Goal: Task Accomplishment & Management: Complete application form

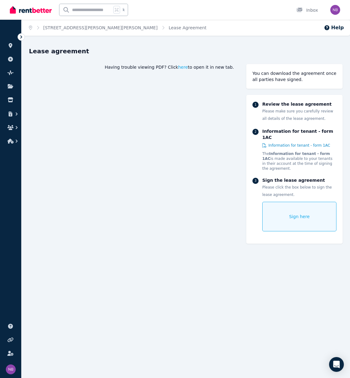
click at [292, 213] on span "Sign here" at bounding box center [299, 216] width 21 height 6
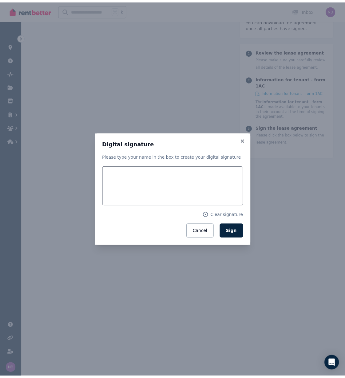
scroll to position [74, 0]
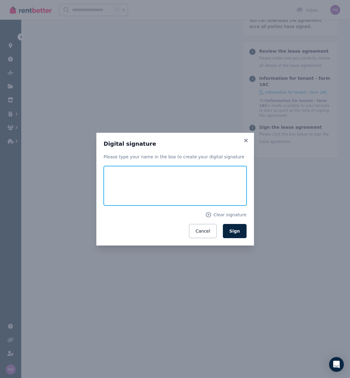
click at [128, 183] on input "text" at bounding box center [175, 185] width 143 height 39
type input "*"
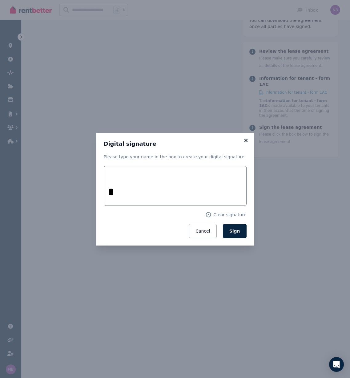
click at [244, 138] on icon at bounding box center [246, 141] width 6 height 6
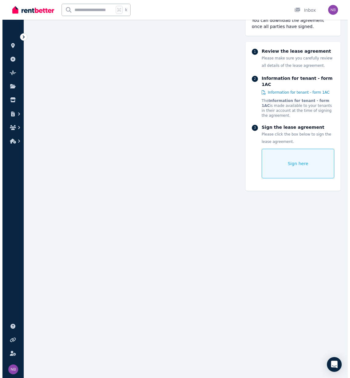
scroll to position [0, 0]
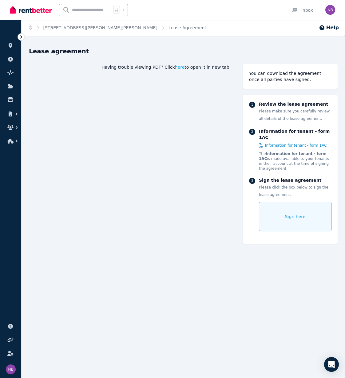
click at [265, 209] on div "Sign here" at bounding box center [295, 217] width 73 height 30
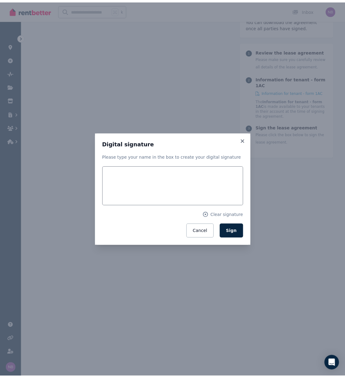
scroll to position [74, 0]
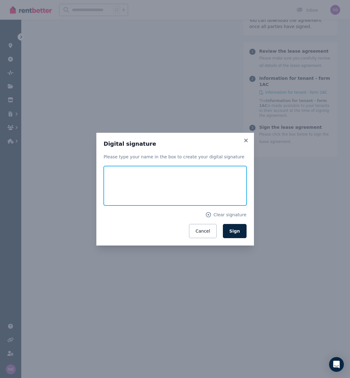
click at [161, 193] on input "text" at bounding box center [175, 185] width 143 height 39
type input "*"
type input "**********"
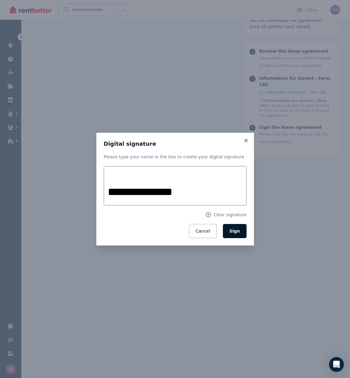
click at [234, 232] on span "Sign" at bounding box center [234, 230] width 11 height 5
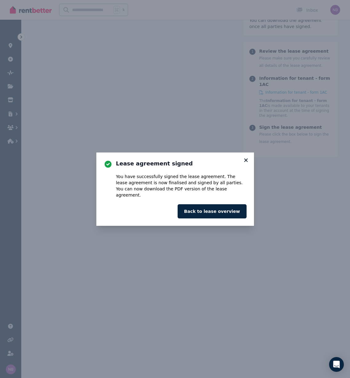
click at [245, 162] on icon at bounding box center [245, 159] width 3 height 3
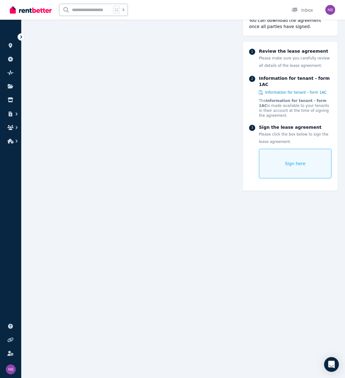
scroll to position [2933, 0]
click at [10, 46] on icon at bounding box center [11, 45] width 4 height 5
